Goal: Check status

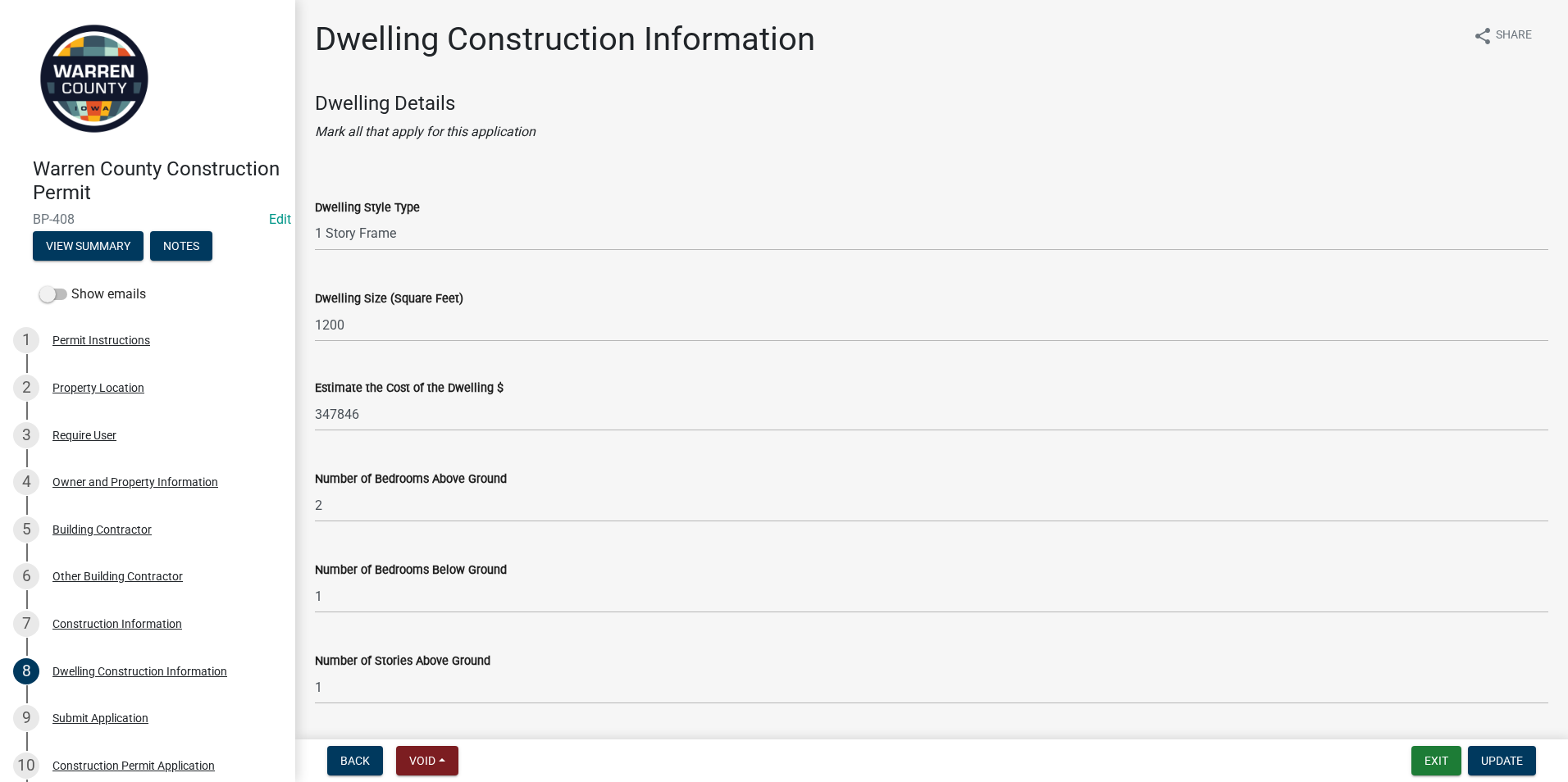
select select "6be2891c-b014-4eb5-8316-9de7191813e4"
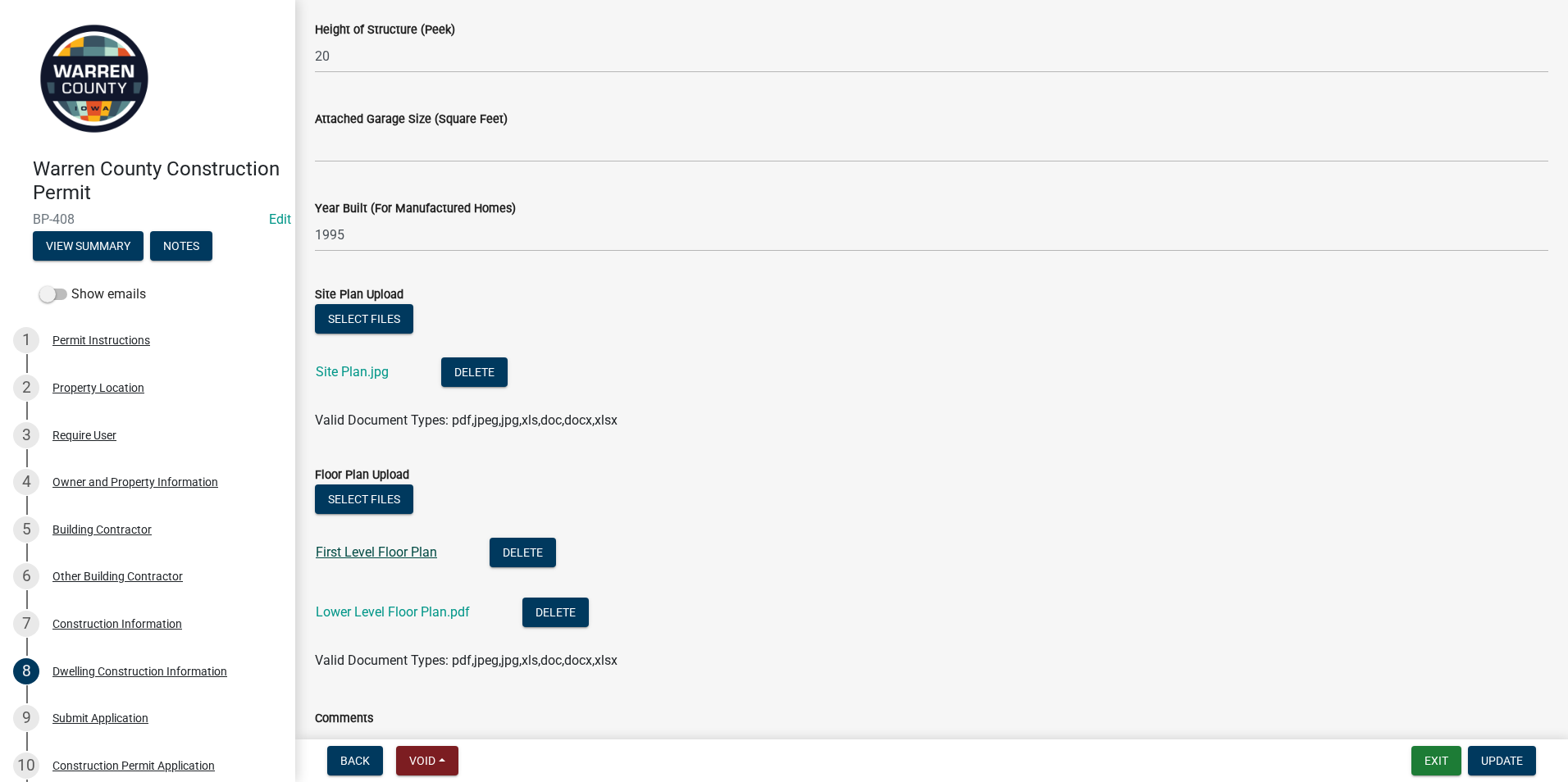
click at [385, 550] on link "First Level Floor Plan" at bounding box center [376, 552] width 121 height 16
click at [376, 611] on link "Lower Level Floor Plan.pdf" at bounding box center [392, 612] width 154 height 16
click at [133, 618] on div "Construction Information" at bounding box center [117, 623] width 130 height 11
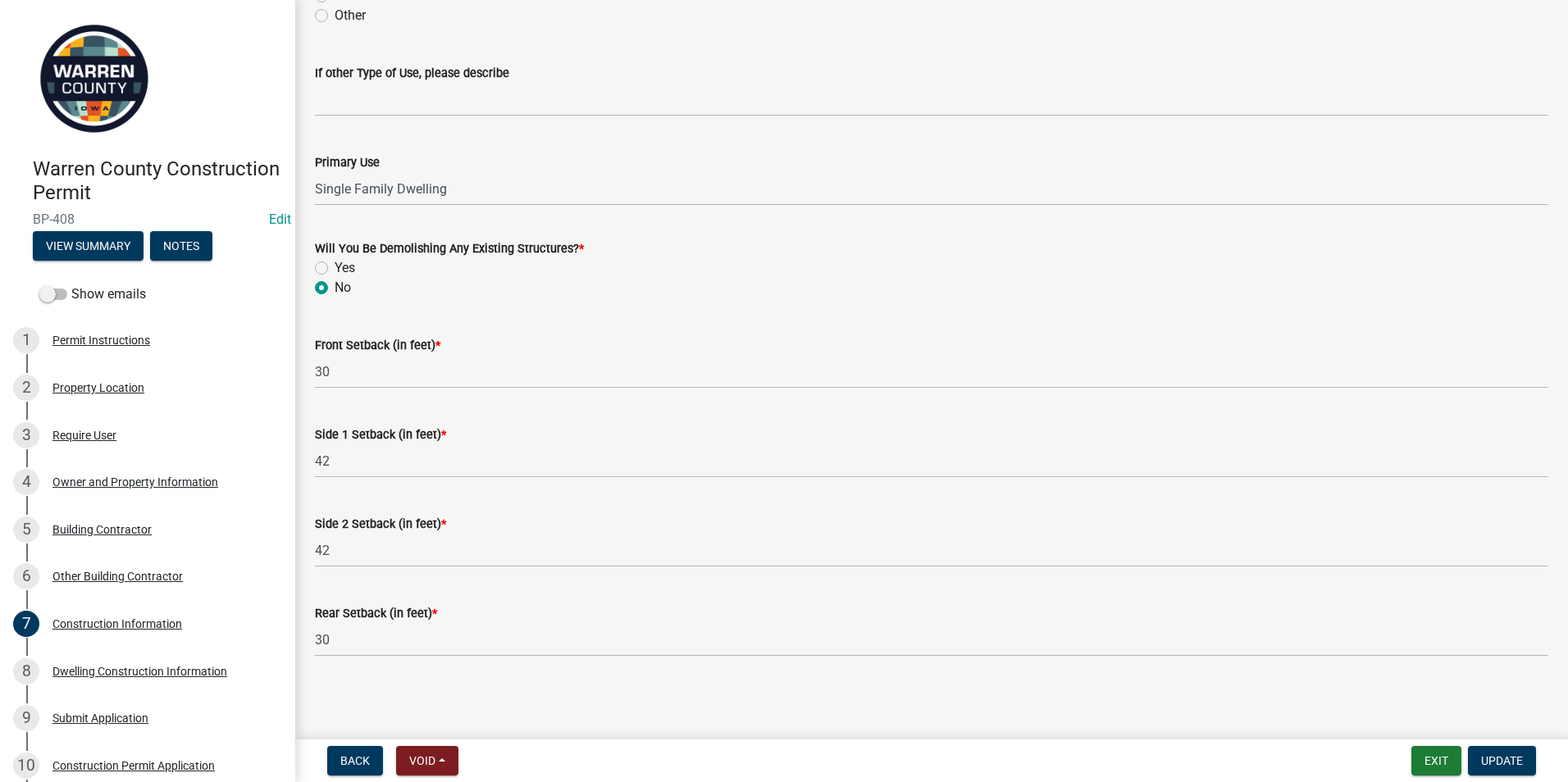
scroll to position [495, 0]
click at [124, 671] on div "Dwelling Construction Information" at bounding box center [140, 671] width 175 height 11
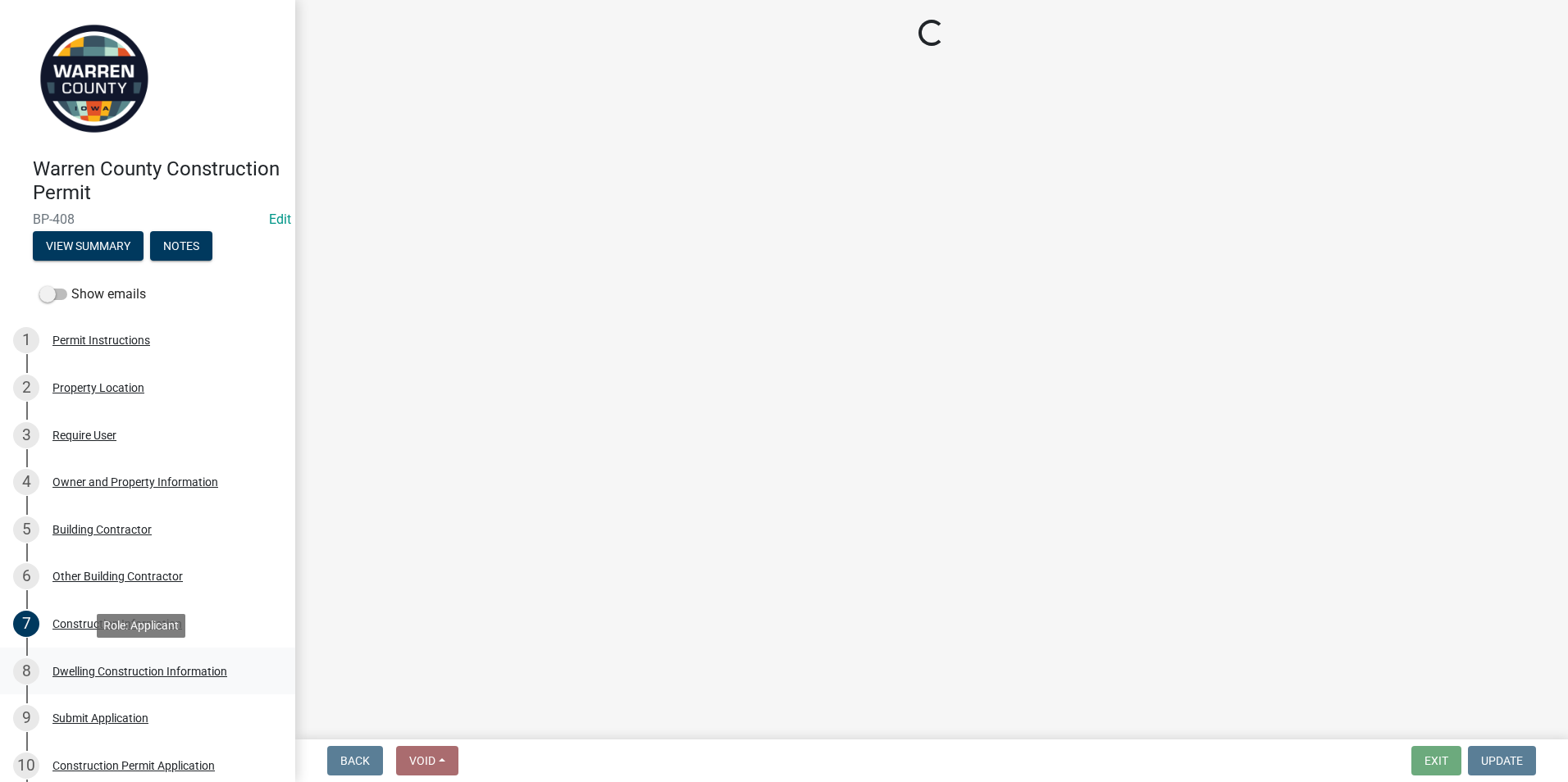
scroll to position [0, 0]
select select "6be2891c-b014-4eb5-8316-9de7191813e4"
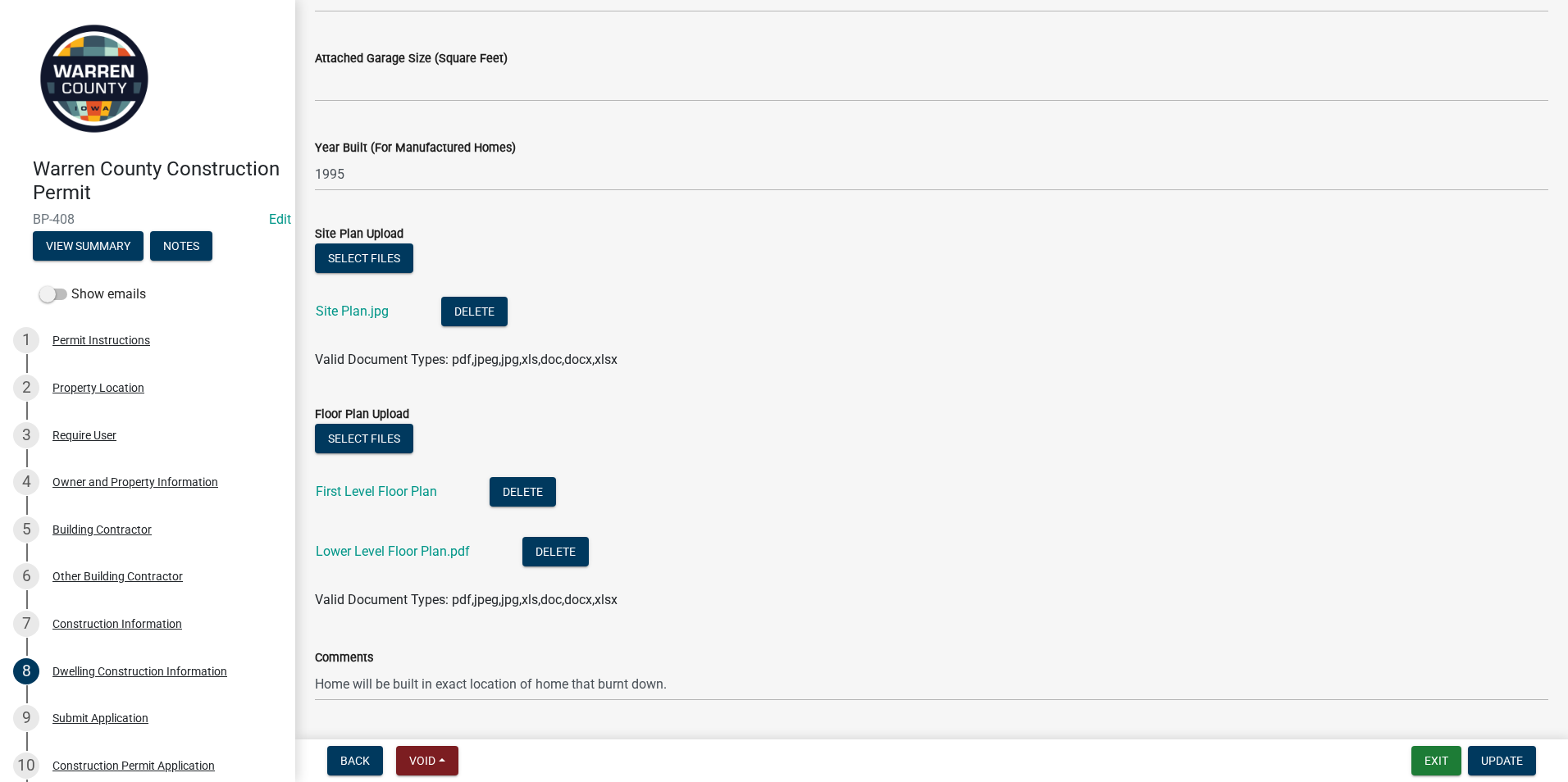
scroll to position [1066, 0]
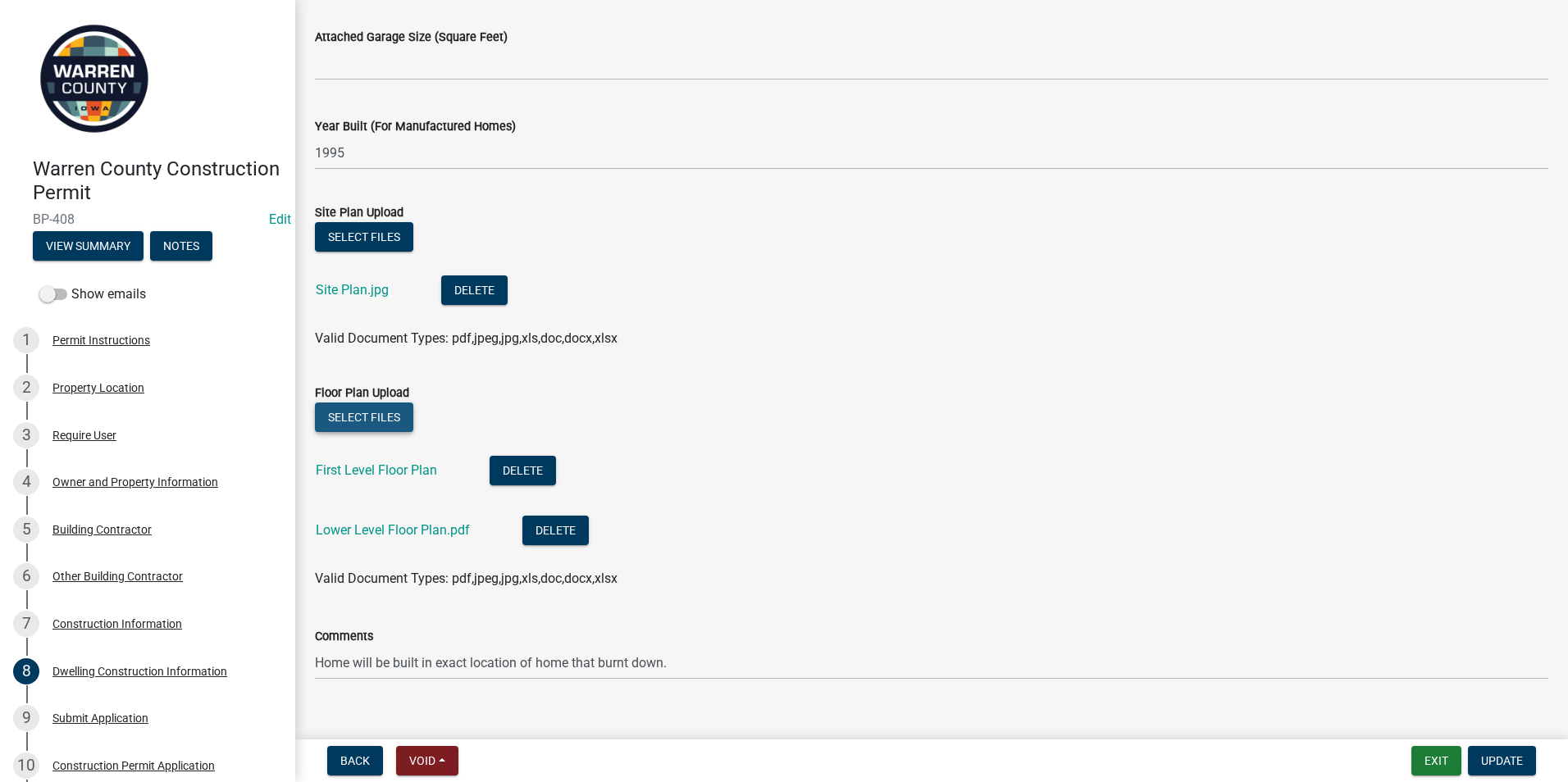
click at [364, 421] on button "Select files" at bounding box center [363, 416] width 98 height 29
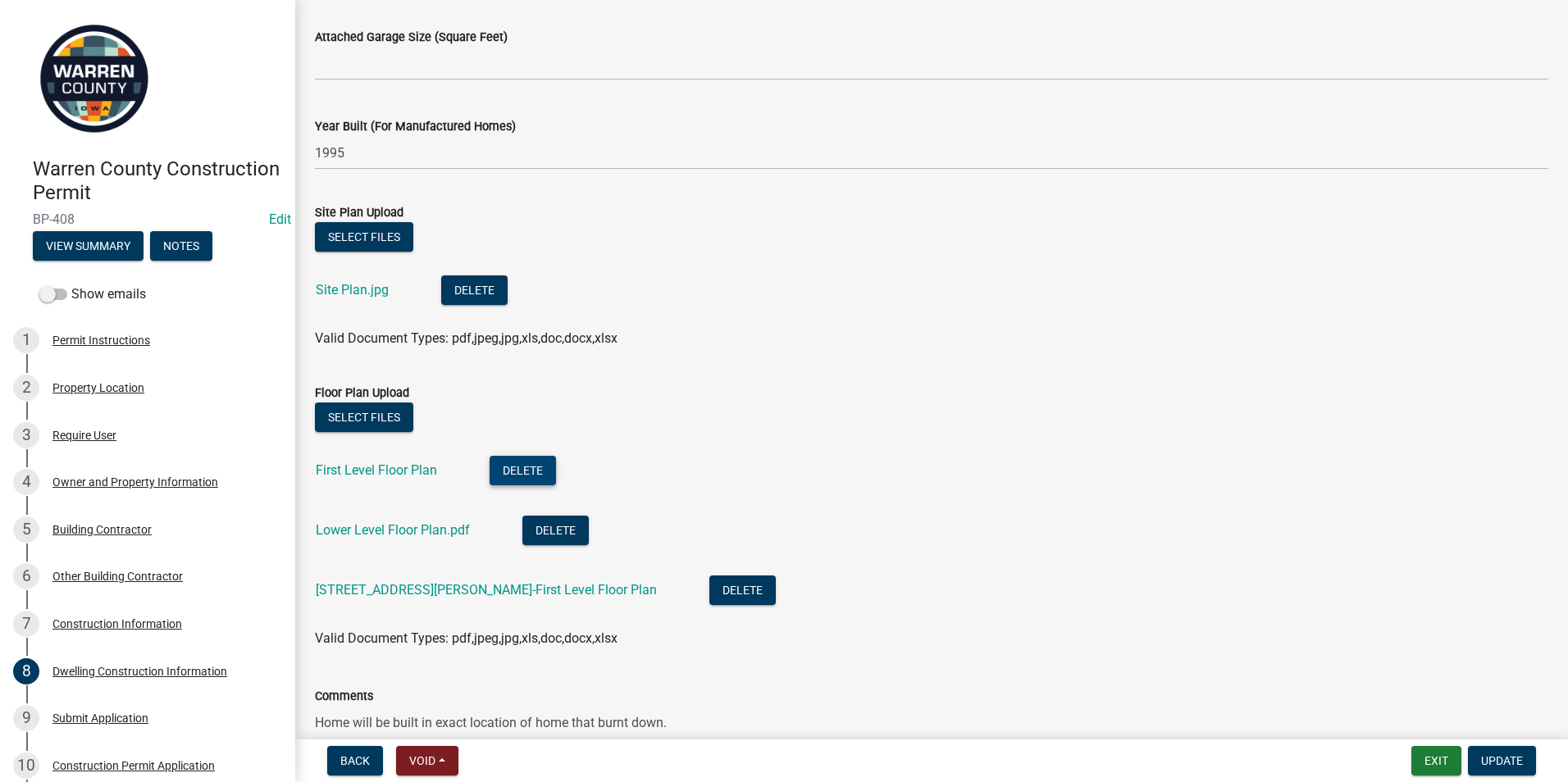
click at [535, 462] on button "Delete" at bounding box center [522, 470] width 66 height 29
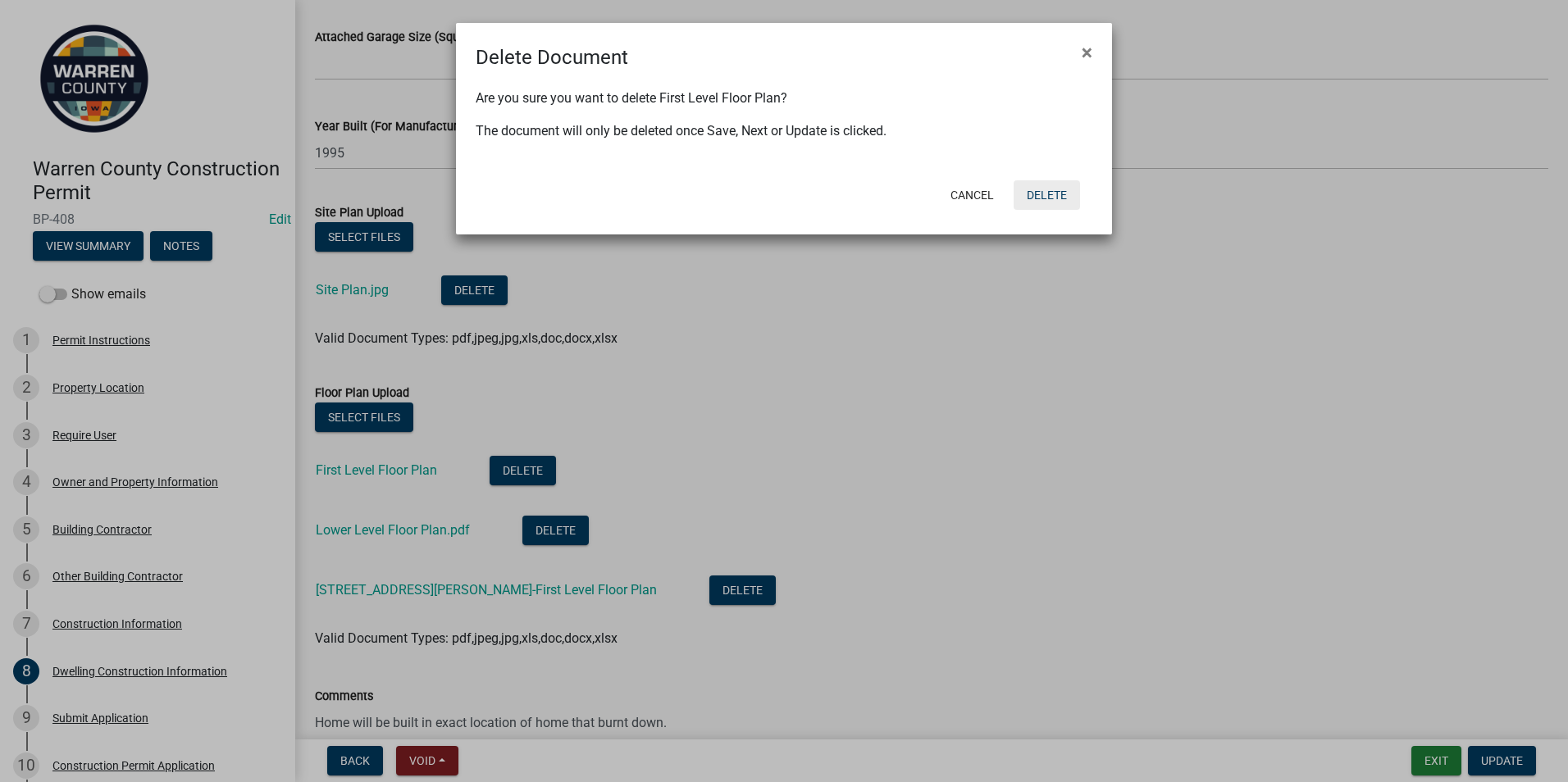
click at [1050, 196] on button "Delete" at bounding box center [1047, 194] width 66 height 29
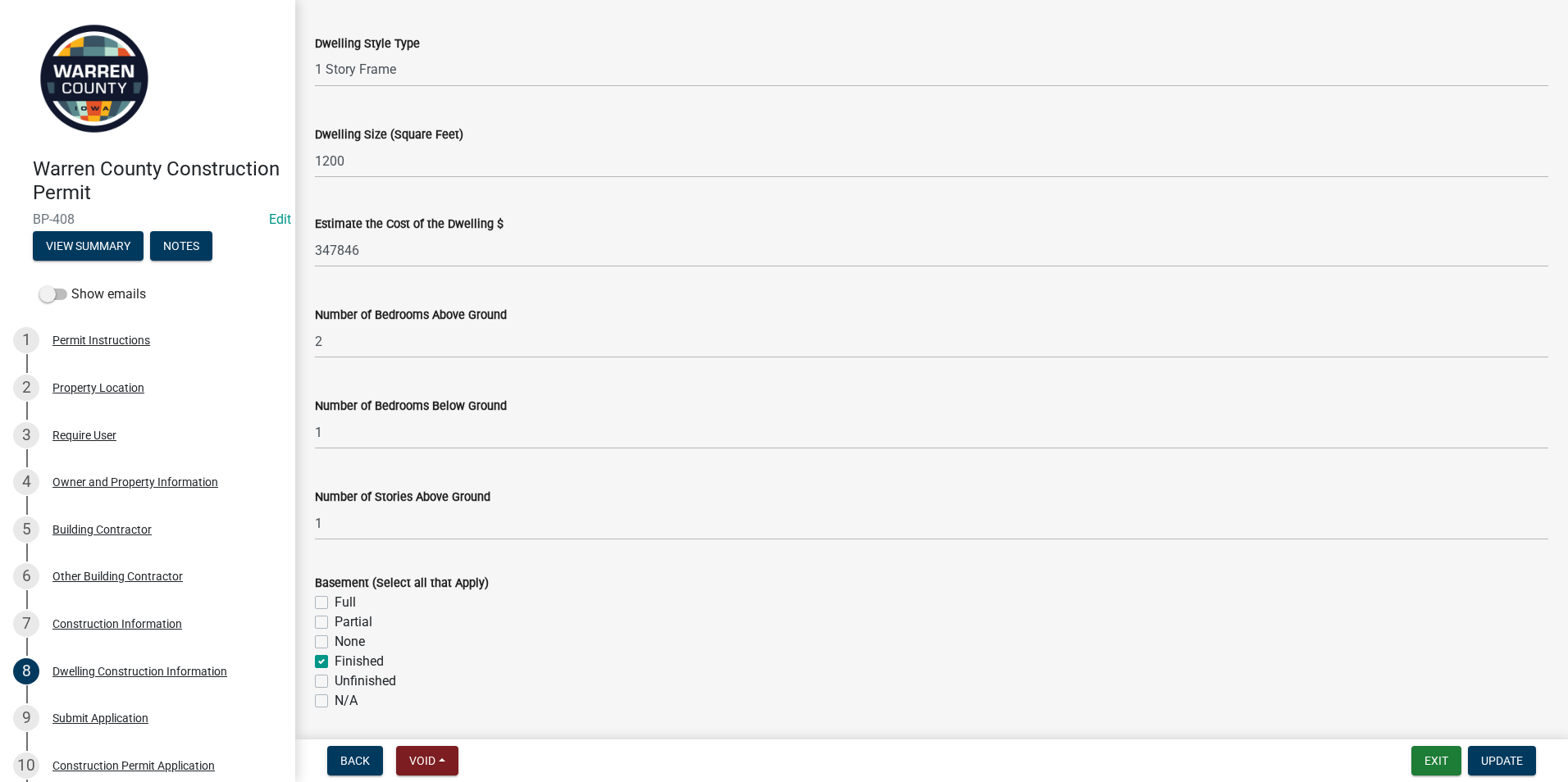
scroll to position [0, 0]
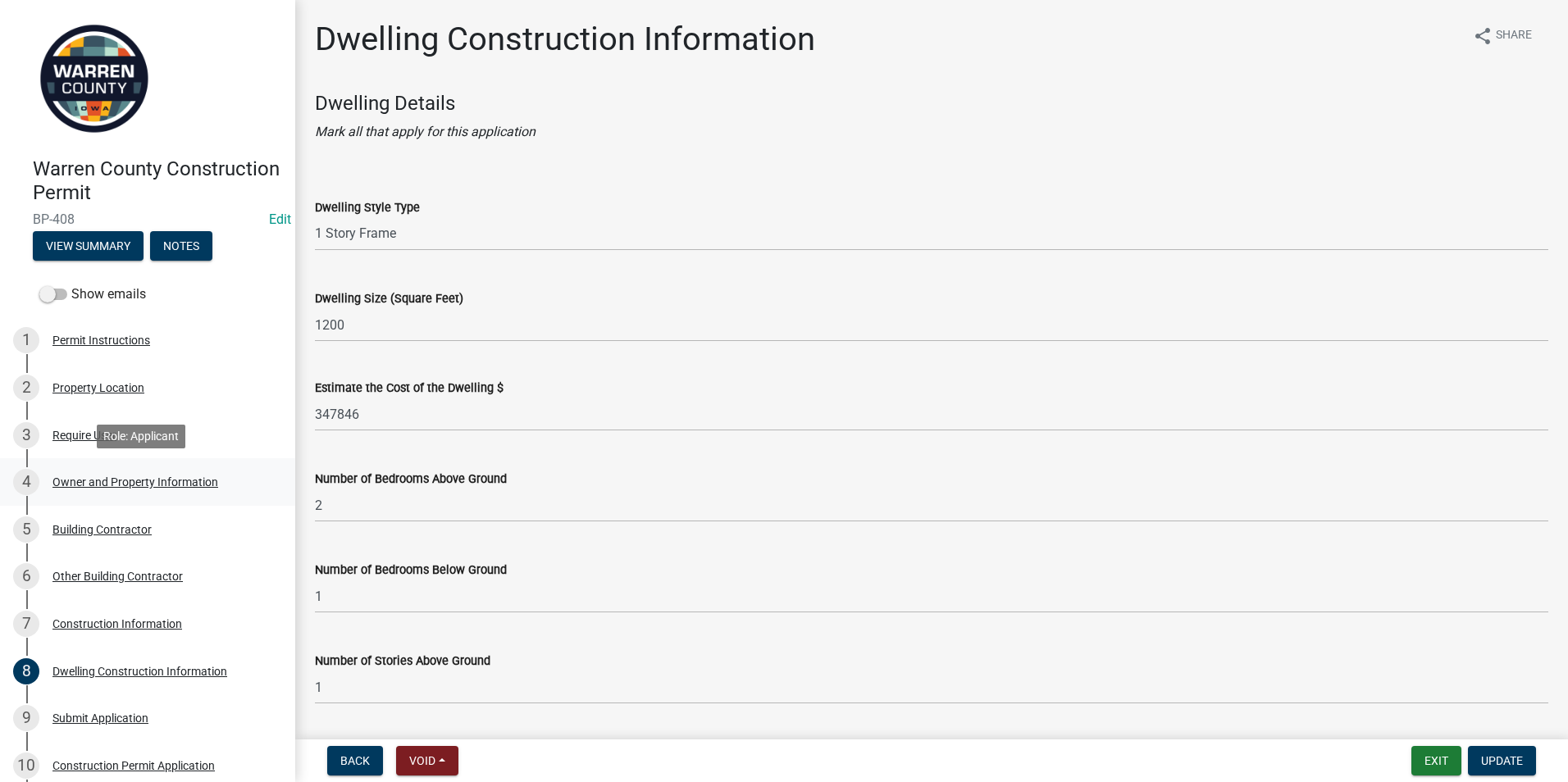
click at [105, 485] on div "Owner and Property Information" at bounding box center [134, 482] width 165 height 11
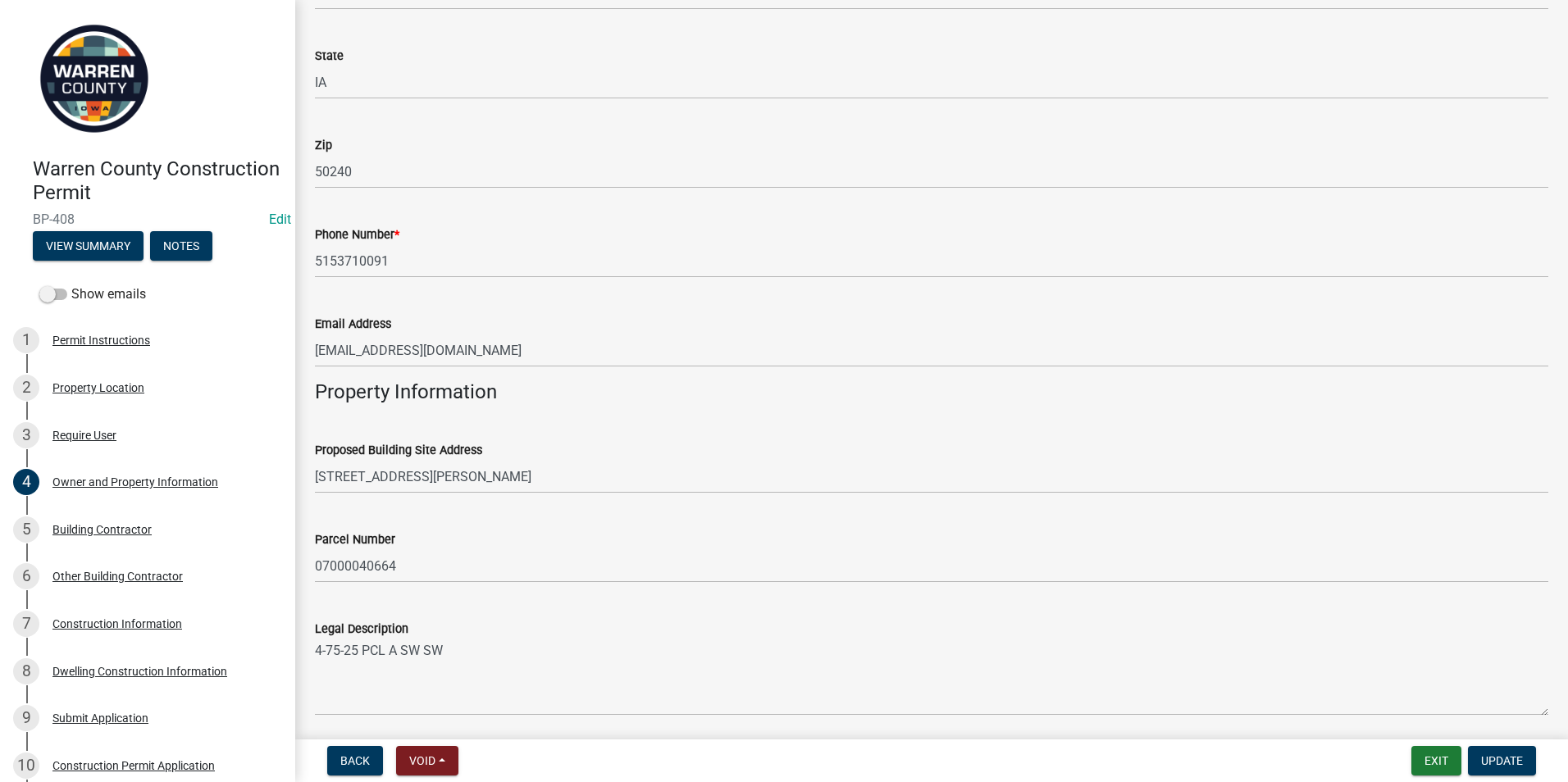
scroll to position [492, 0]
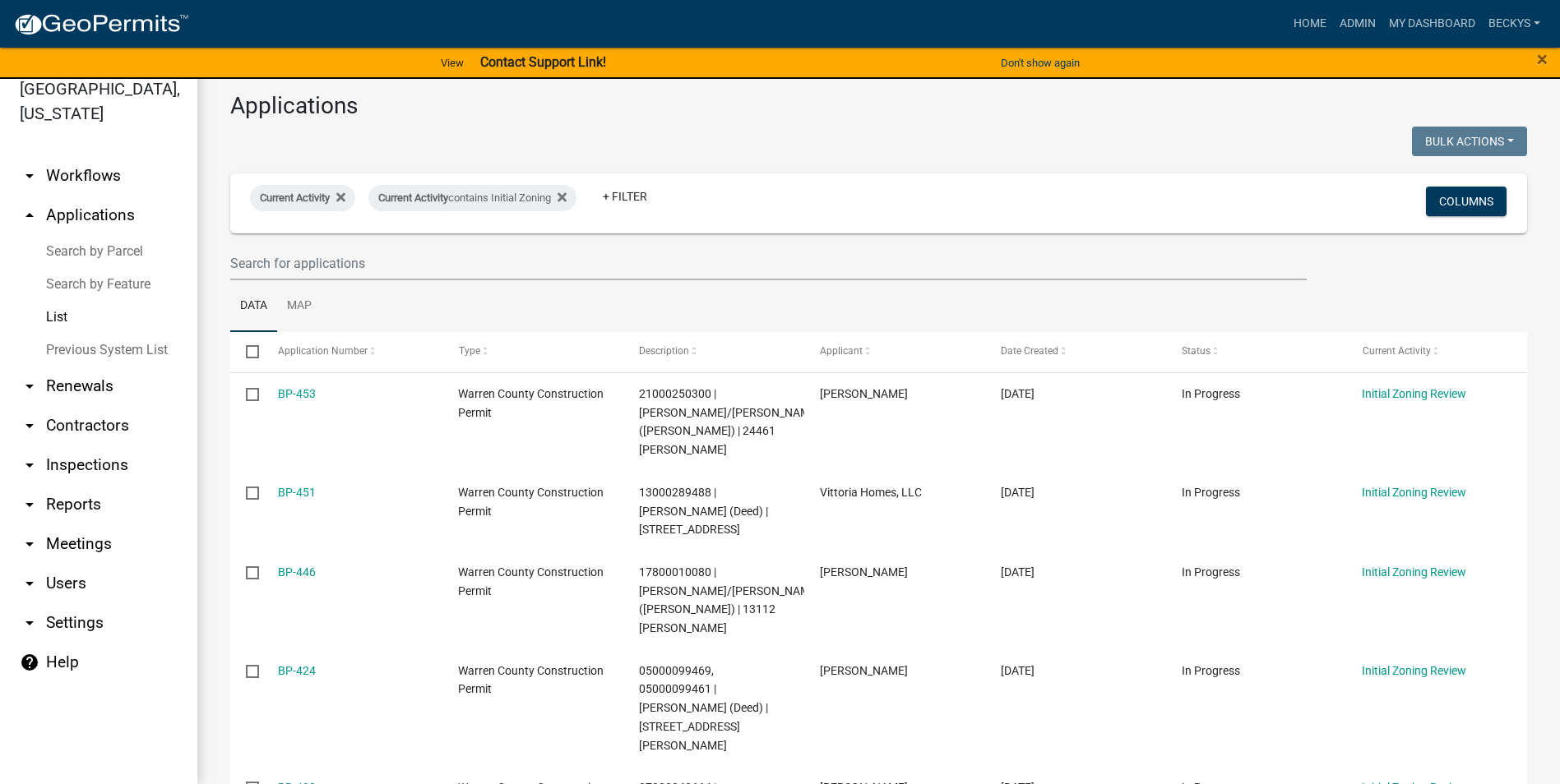
scroll to position [167, 0]
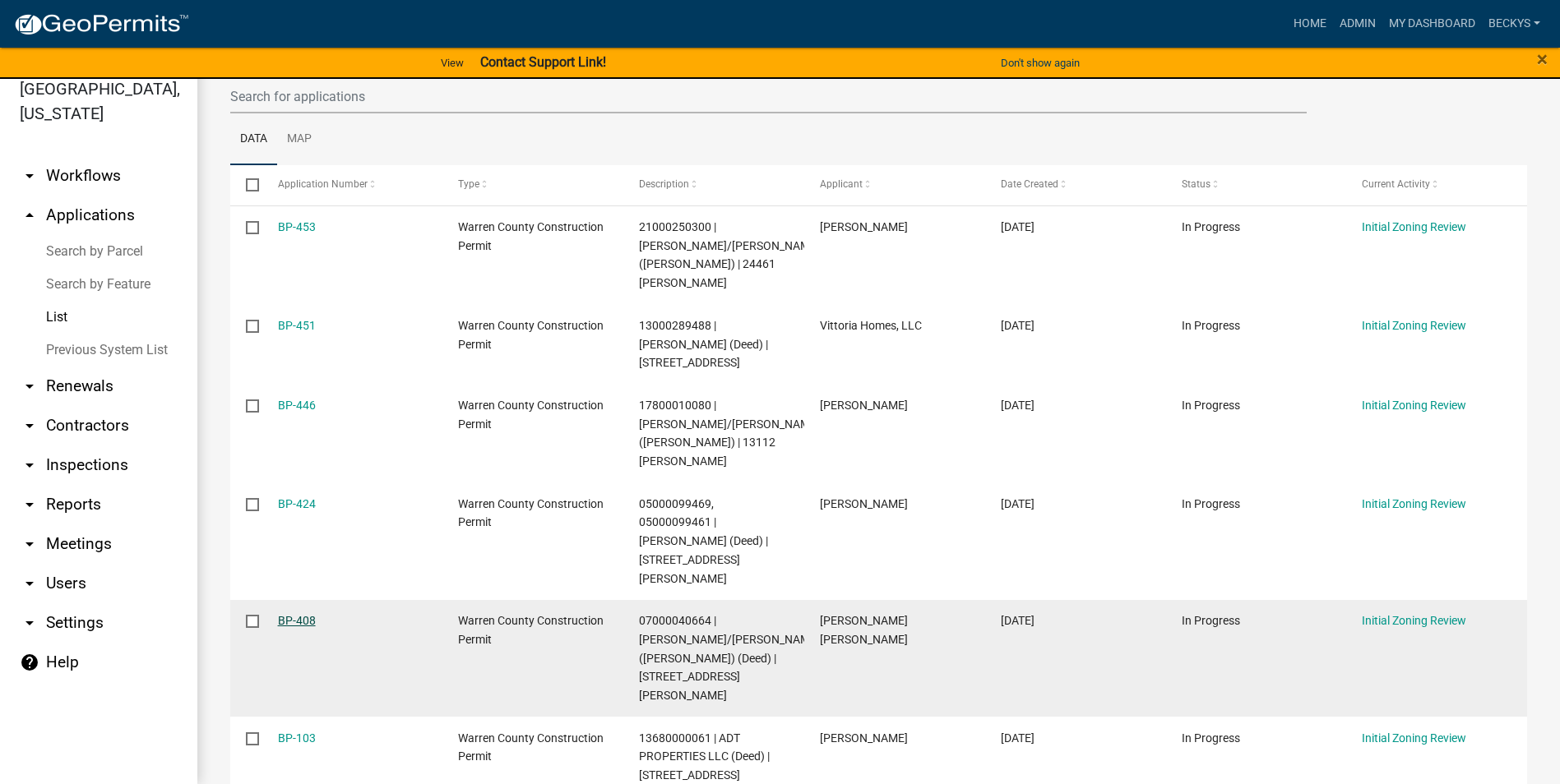
click at [287, 614] on link "BP-408" at bounding box center [297, 620] width 38 height 13
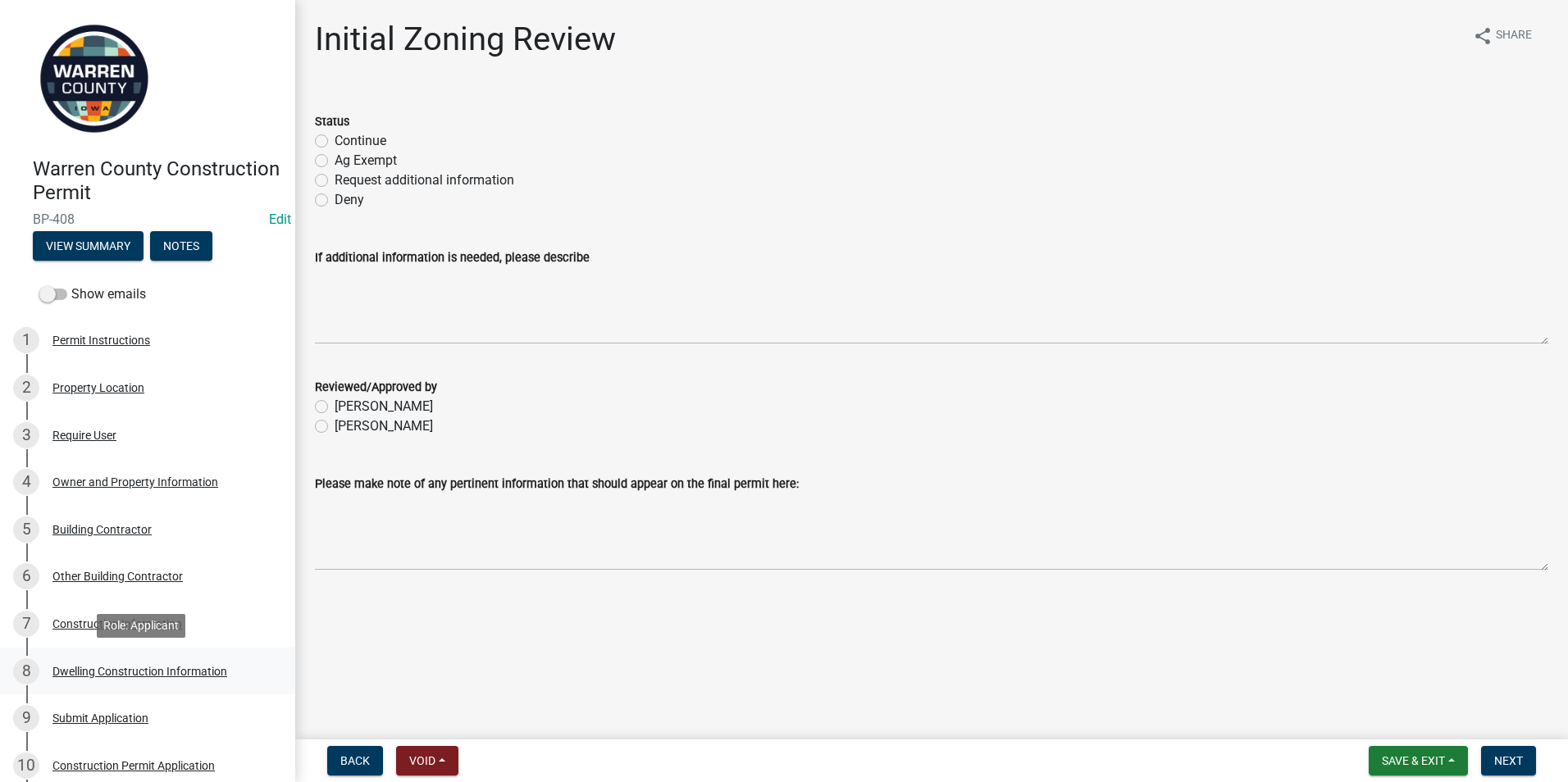
click at [102, 667] on div "Dwelling Construction Information" at bounding box center [140, 671] width 175 height 11
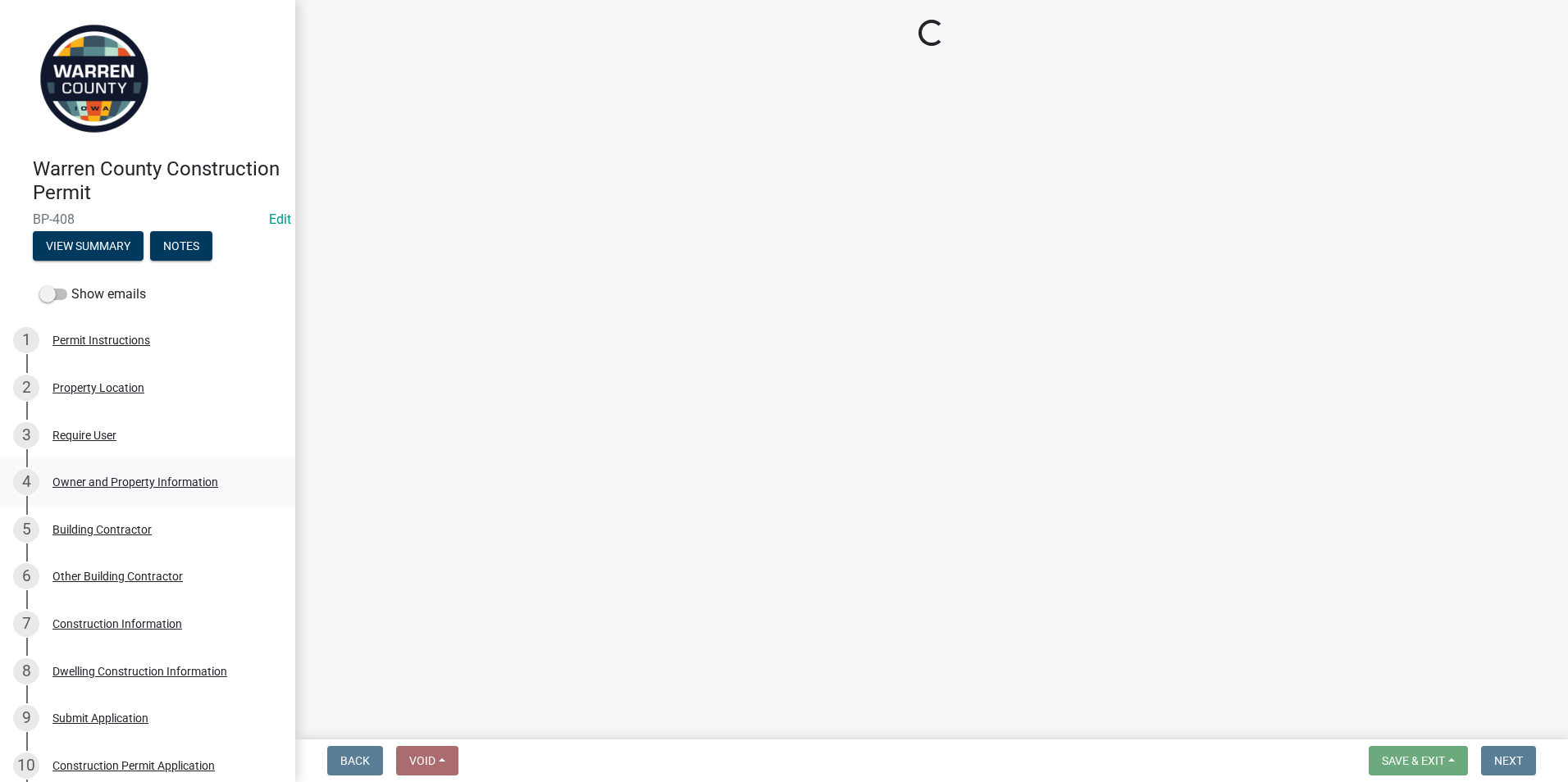
select select "6be2891c-b014-4eb5-8316-9de7191813e4"
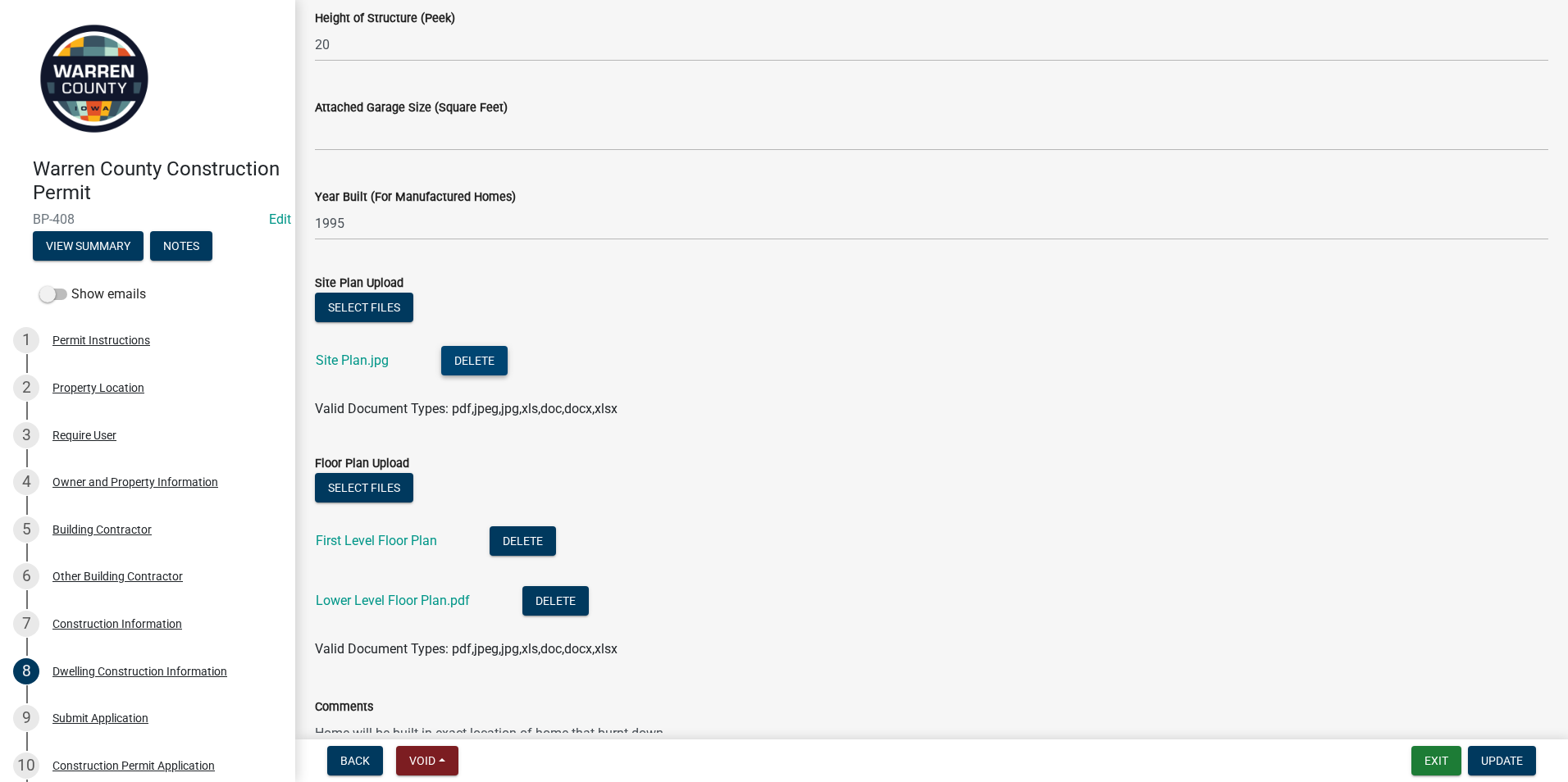
scroll to position [680, 0]
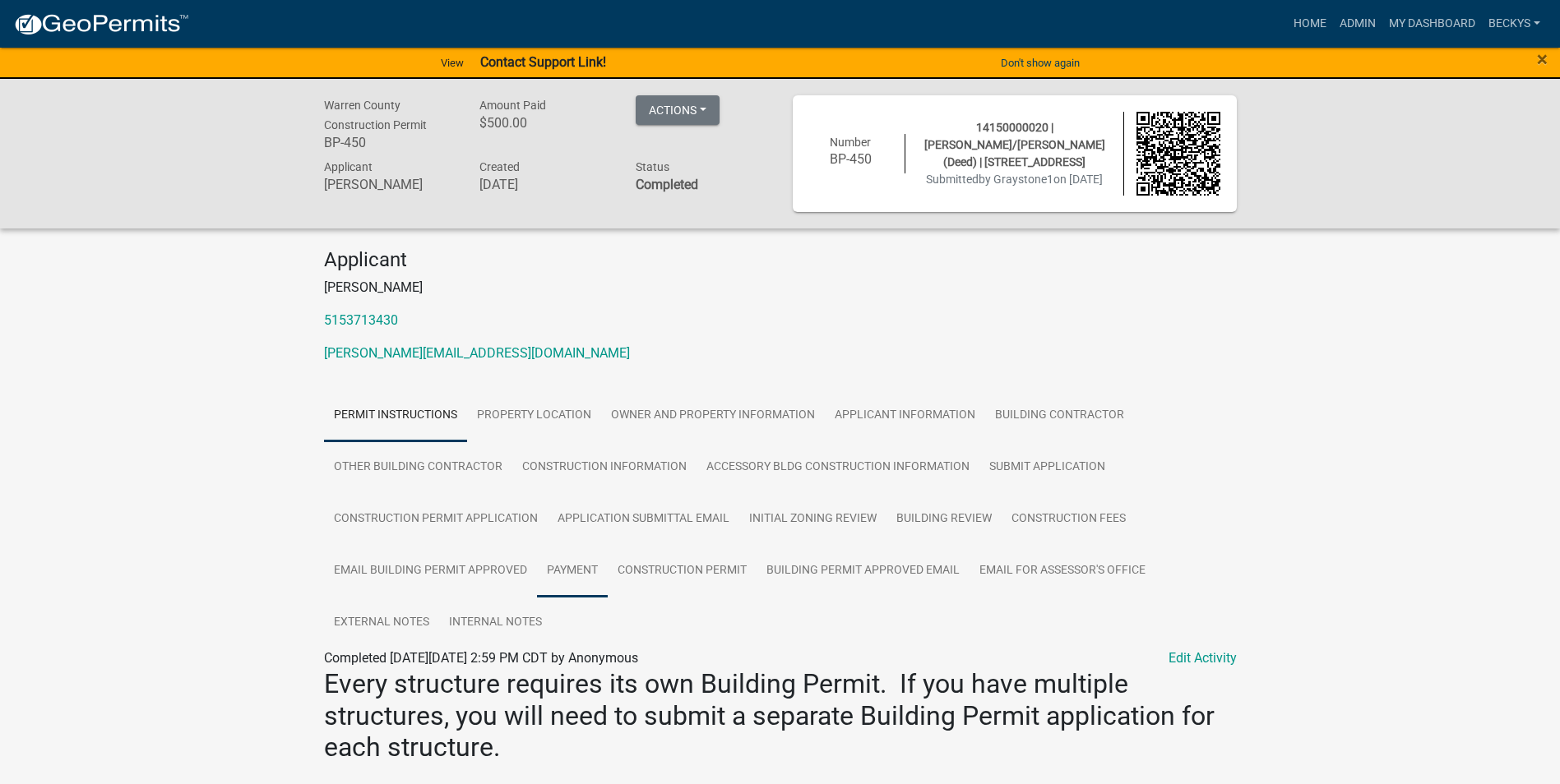
click at [571, 571] on link "Payment" at bounding box center [573, 571] width 71 height 52
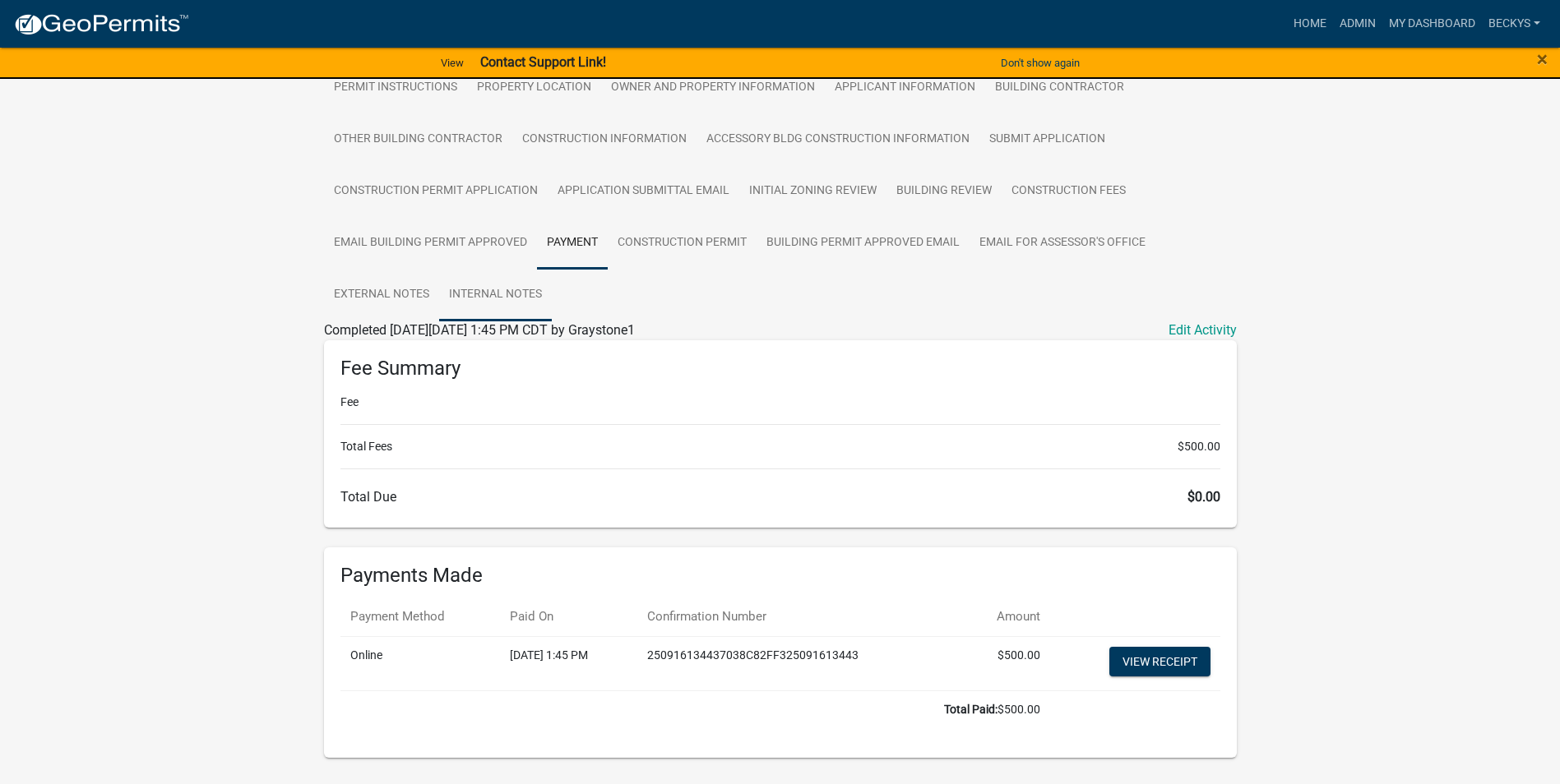
scroll to position [329, 0]
click at [1119, 652] on link "View receipt" at bounding box center [1159, 660] width 101 height 29
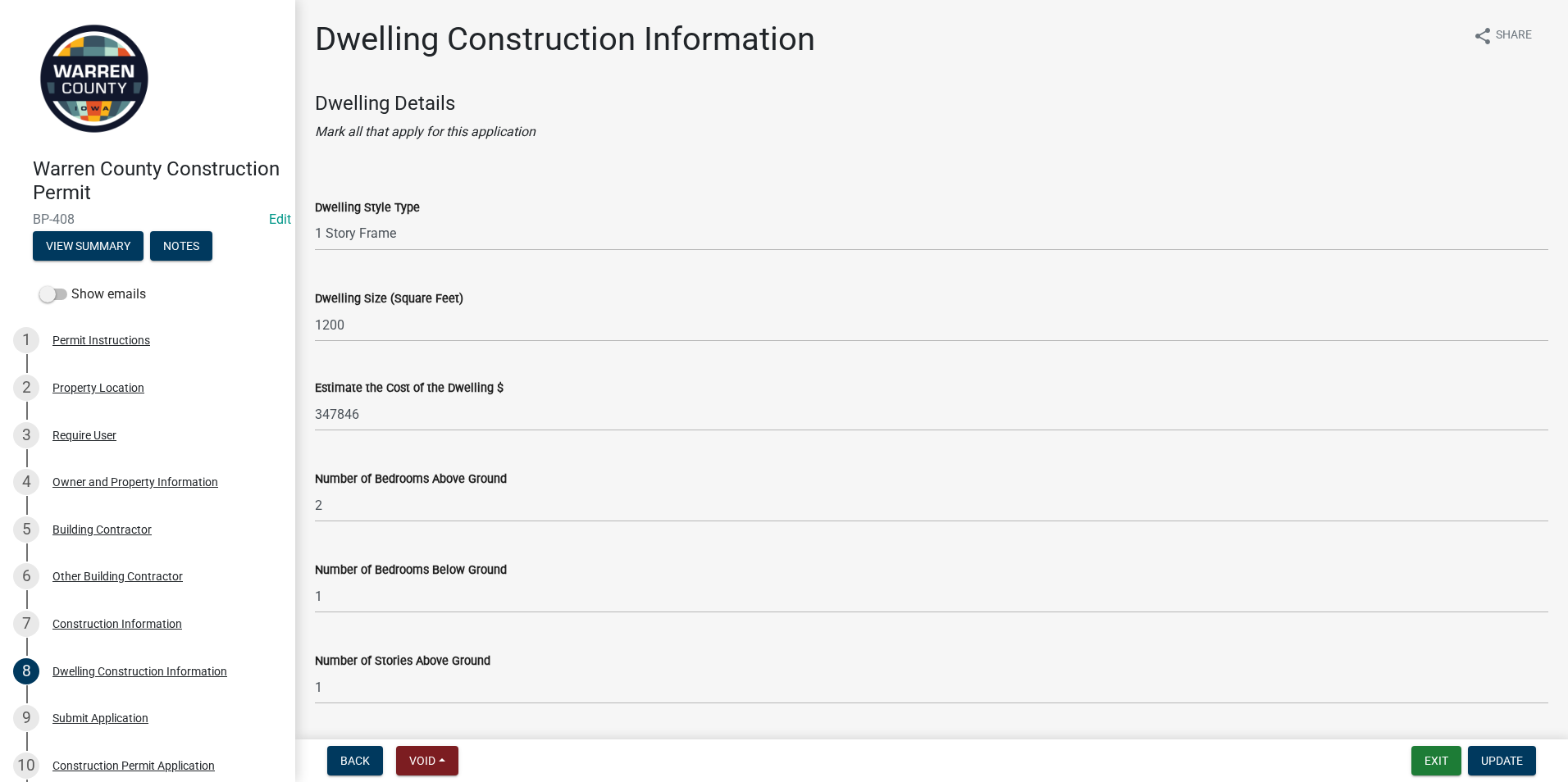
select select "6be2891c-b014-4eb5-8316-9de7191813e4"
